Goal: Task Accomplishment & Management: Complete application form

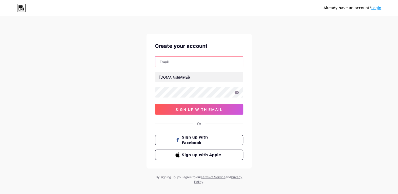
click at [196, 59] on input "text" at bounding box center [199, 62] width 88 height 11
type input "[EMAIL_ADDRESS][DOMAIN_NAME]"
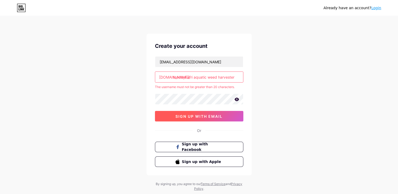
click at [192, 114] on span "sign up with email" at bounding box center [198, 116] width 47 height 4
click at [174, 77] on input "tendayi afri aquatic weed harvesters pvt ltd [GEOGRAPHIC_DATA]" at bounding box center [199, 77] width 88 height 11
click at [172, 77] on div "[DOMAIN_NAME]/" at bounding box center [174, 77] width 31 height 6
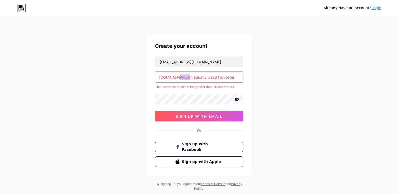
drag, startPoint x: 172, startPoint y: 77, endPoint x: 197, endPoint y: 80, distance: 24.6
click at [197, 80] on div "[DOMAIN_NAME]/ tendayi afri aquatic weed harvesters pvt ltd [GEOGRAPHIC_DATA]" at bounding box center [199, 77] width 88 height 11
click at [234, 79] on input "tendayi afri aquatic weed harvesters pvt ltd [GEOGRAPHIC_DATA]" at bounding box center [199, 77] width 88 height 11
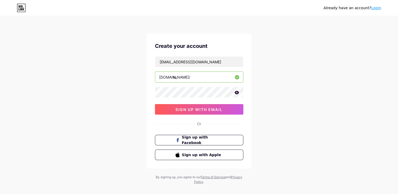
type input "t"
type input "africa1"
click at [200, 108] on span "sign up with email" at bounding box center [198, 109] width 47 height 4
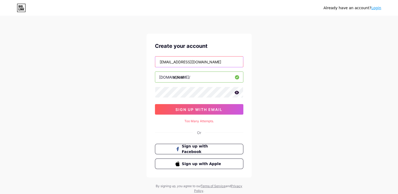
drag, startPoint x: 231, startPoint y: 61, endPoint x: 133, endPoint y: 78, distance: 99.6
click at [133, 78] on div "Already have an account? Login Create your account [EMAIL_ADDRESS][DOMAIN_NAME]…" at bounding box center [199, 105] width 398 height 210
click at [174, 62] on input "text" at bounding box center [199, 62] width 88 height 11
type input "[EMAIL_ADDRESS][DOMAIN_NAME]"
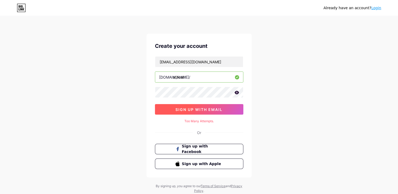
click at [195, 108] on span "sign up with email" at bounding box center [198, 109] width 47 height 4
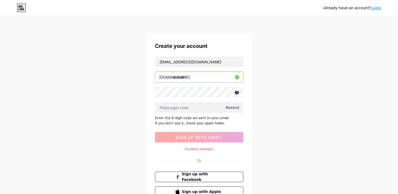
click at [195, 108] on input "text" at bounding box center [199, 107] width 88 height 11
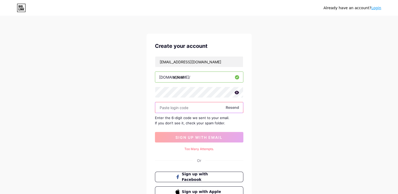
paste input "510503"
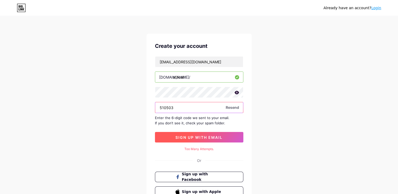
type input "510503"
click at [198, 137] on span "sign up with email" at bounding box center [198, 137] width 47 height 4
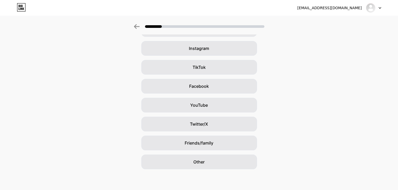
scroll to position [37, 0]
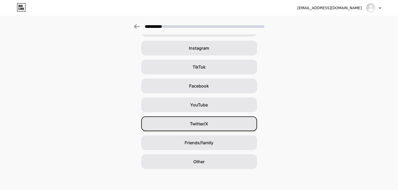
click at [206, 126] on span "Twitter/X" at bounding box center [199, 124] width 18 height 6
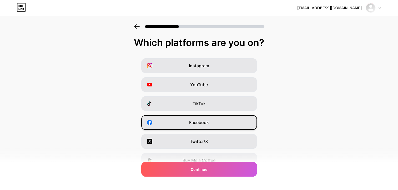
click at [209, 122] on span "Facebook" at bounding box center [199, 122] width 20 height 6
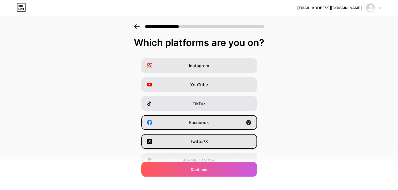
click at [208, 141] on span "Twitter/X" at bounding box center [199, 141] width 18 height 6
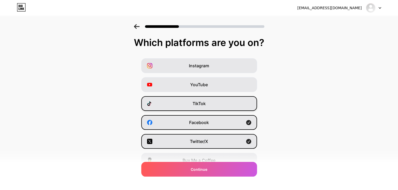
click at [206, 103] on span "TikTok" at bounding box center [198, 103] width 13 height 6
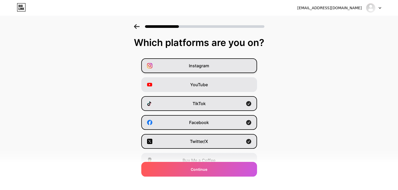
click at [227, 64] on div "Instagram" at bounding box center [199, 65] width 116 height 15
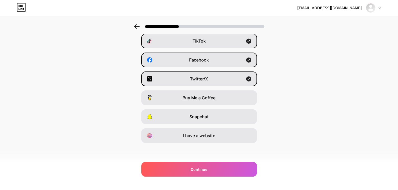
scroll to position [63, 0]
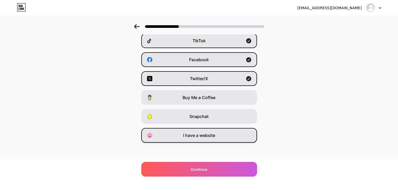
click at [201, 136] on span "I have a website" at bounding box center [199, 135] width 32 height 6
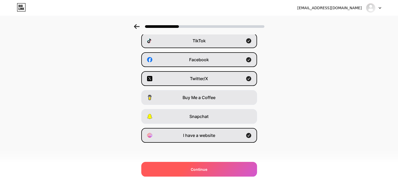
click at [195, 172] on span "Continue" at bounding box center [199, 170] width 17 height 6
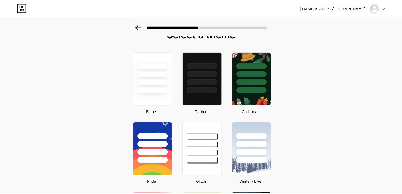
scroll to position [0, 0]
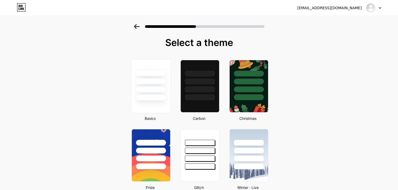
click at [153, 90] on div at bounding box center [150, 90] width 31 height 6
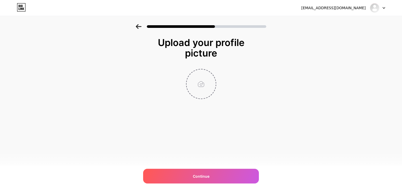
click at [197, 83] on input "file" at bounding box center [200, 83] width 29 height 29
type input "C:\fakepath\AAWH Pvt Ltd LOGO.jpg"
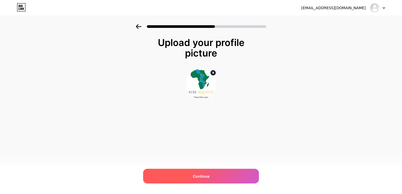
click at [207, 178] on span "Continue" at bounding box center [201, 177] width 17 height 6
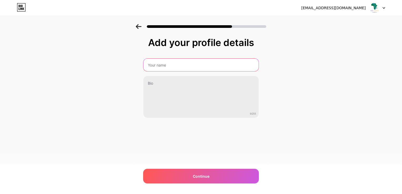
click at [164, 66] on input "text" at bounding box center [200, 65] width 115 height 13
type input "[PERSON_NAME]"
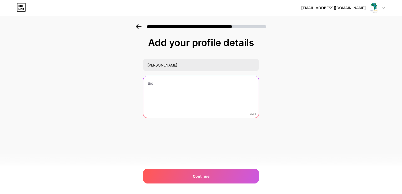
click at [156, 84] on textarea at bounding box center [200, 97] width 115 height 42
paste textarea "[PERSON_NAME] is a [DEMOGRAPHIC_DATA] professional based in [DEMOGRAPHIC_DATA],…"
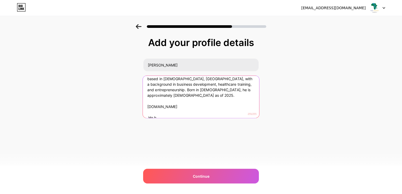
scroll to position [16, 0]
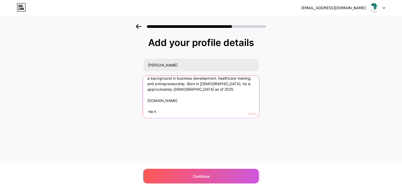
drag, startPoint x: 198, startPoint y: 114, endPoint x: 229, endPoint y: 116, distance: 31.4
click at [229, 116] on textarea "[PERSON_NAME] is a [DEMOGRAPHIC_DATA] professional based in [DEMOGRAPHIC_DATA],…" at bounding box center [201, 97] width 116 height 43
drag, startPoint x: 162, startPoint y: 111, endPoint x: 141, endPoint y: 99, distance: 23.3
click at [141, 99] on div "Add your profile details [PERSON_NAME] is a [DEMOGRAPHIC_DATA] professional bas…" at bounding box center [201, 84] width 402 height 120
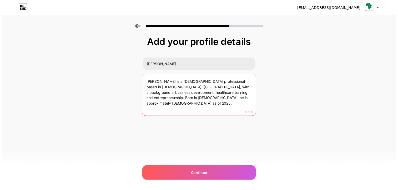
scroll to position [2, 0]
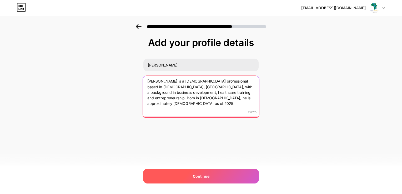
type textarea "[PERSON_NAME] is a [DEMOGRAPHIC_DATA] professional based in [DEMOGRAPHIC_DATA],…"
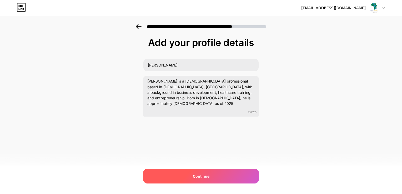
click at [205, 178] on span "Continue" at bounding box center [201, 177] width 17 height 6
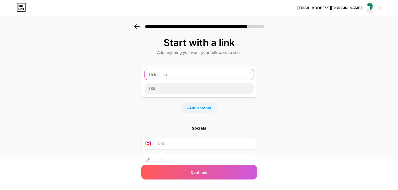
click at [170, 72] on input "text" at bounding box center [199, 74] width 109 height 11
click at [173, 74] on input "text" at bounding box center [199, 74] width 109 height 11
type input "Afri Aquatic Weed Harvesters Pvt Ltd"
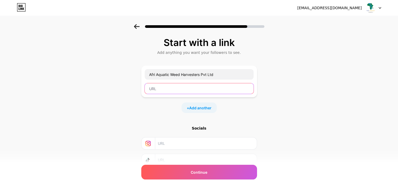
click at [184, 88] on input "text" at bounding box center [199, 88] width 109 height 11
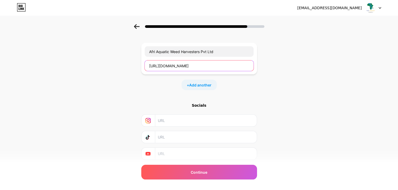
scroll to position [39, 0]
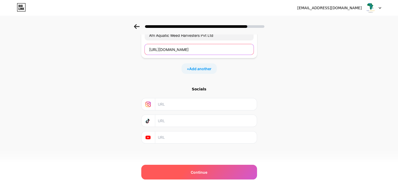
type input "[URL][DOMAIN_NAME]"
click at [206, 171] on span "Continue" at bounding box center [199, 173] width 17 height 6
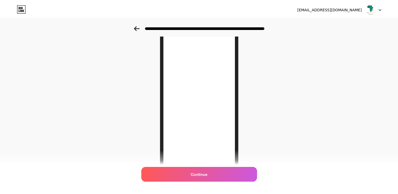
scroll to position [0, 0]
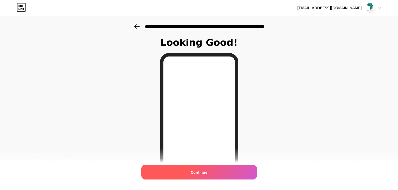
click at [200, 174] on span "Continue" at bounding box center [199, 173] width 17 height 6
